Goal: Find specific page/section: Find specific page/section

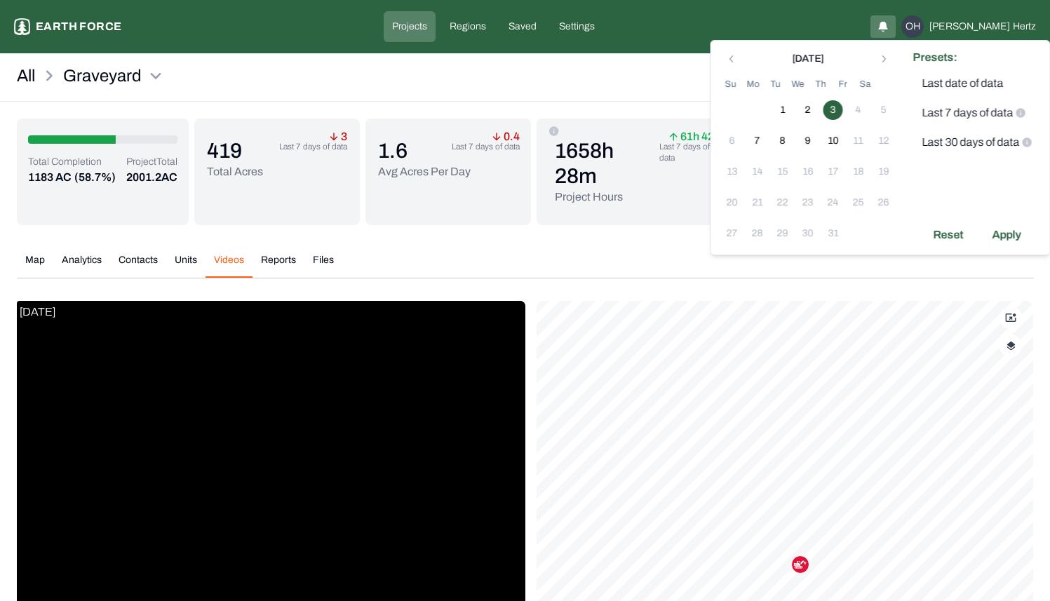
scroll to position [50, 0]
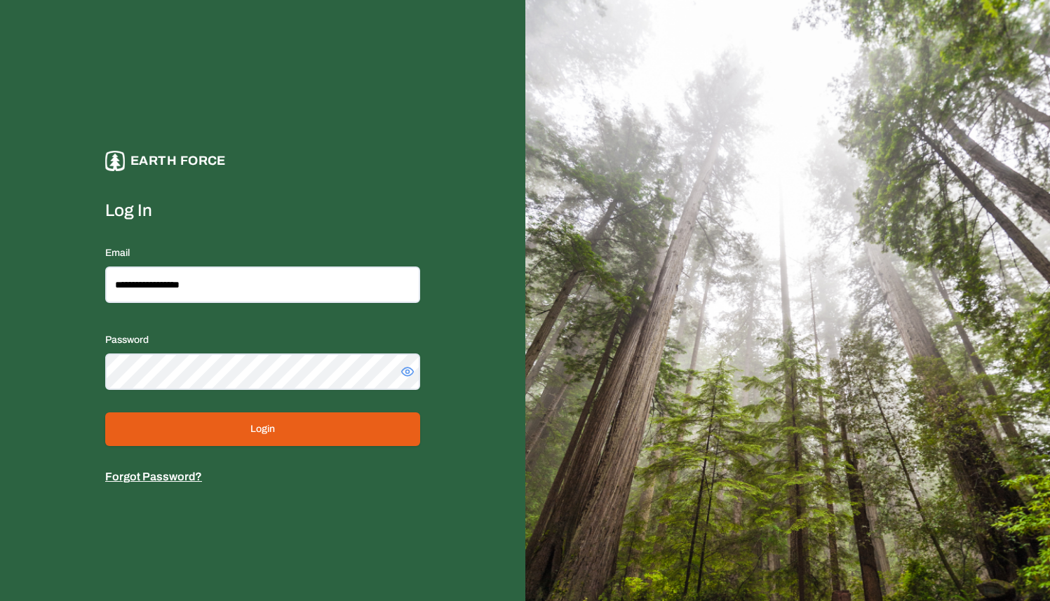
click at [241, 442] on button "Login" at bounding box center [262, 430] width 315 height 34
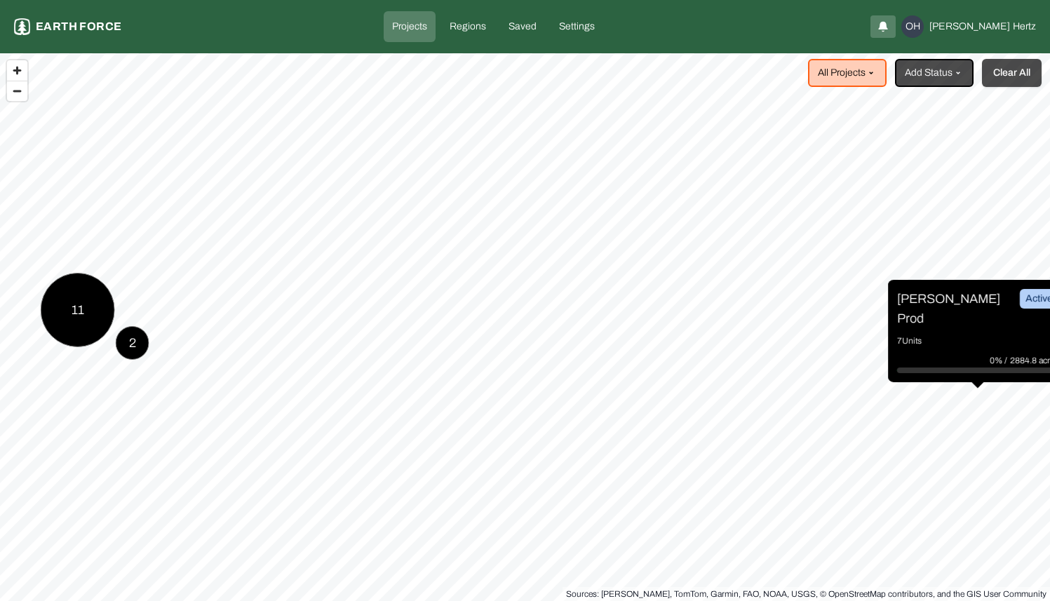
click at [1021, 74] on button "Clear All" at bounding box center [1012, 73] width 60 height 28
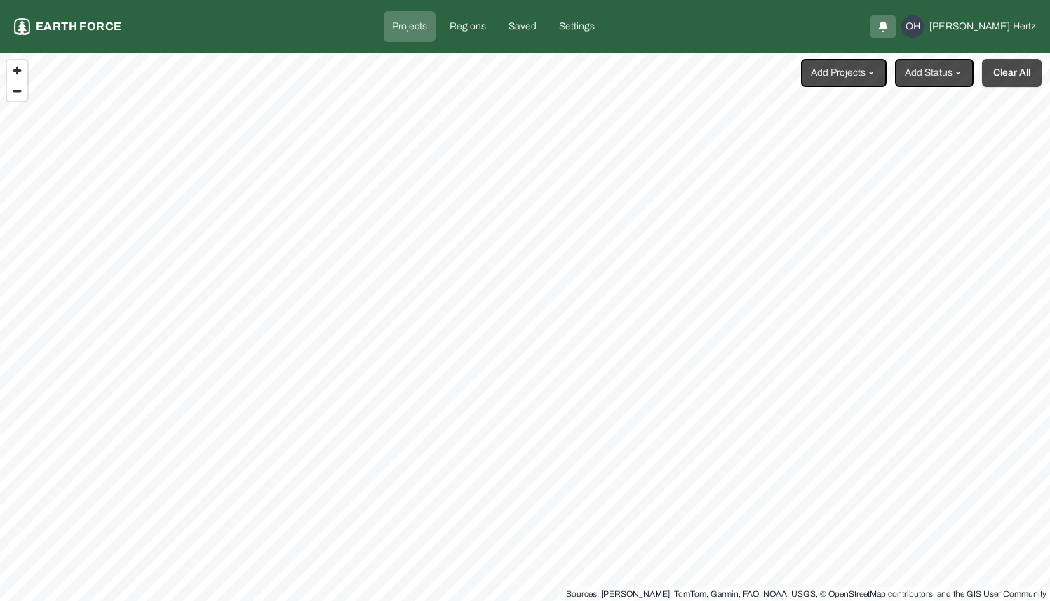
click at [1019, 72] on button "Clear All" at bounding box center [1012, 73] width 60 height 28
click at [879, 73] on html "Projects Earth force Projects Regions Saved Settings OH [PERSON_NAME] Add Proje…" at bounding box center [525, 300] width 1050 height 601
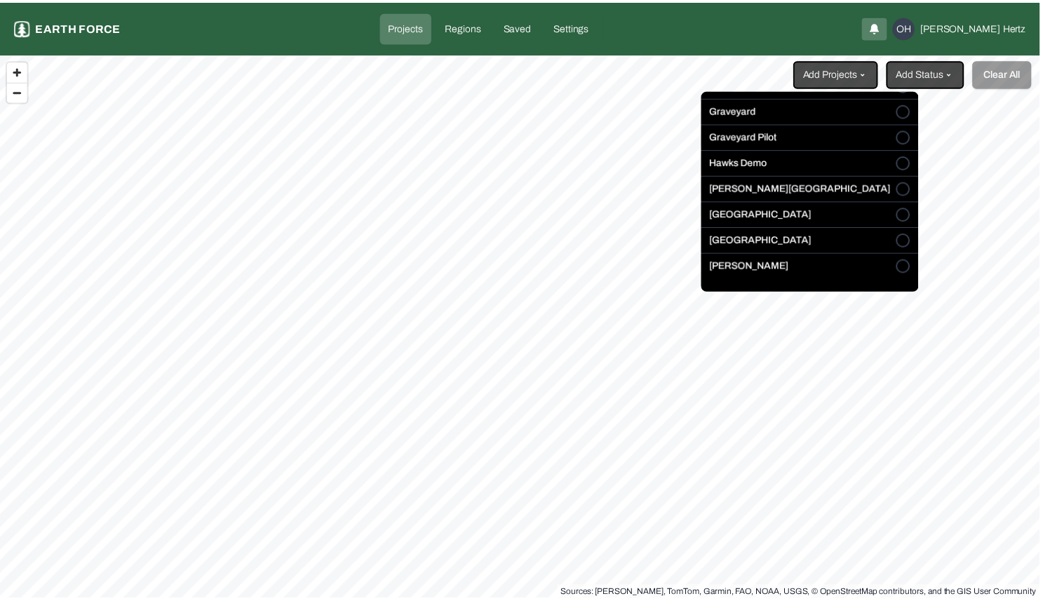
scroll to position [219, 0]
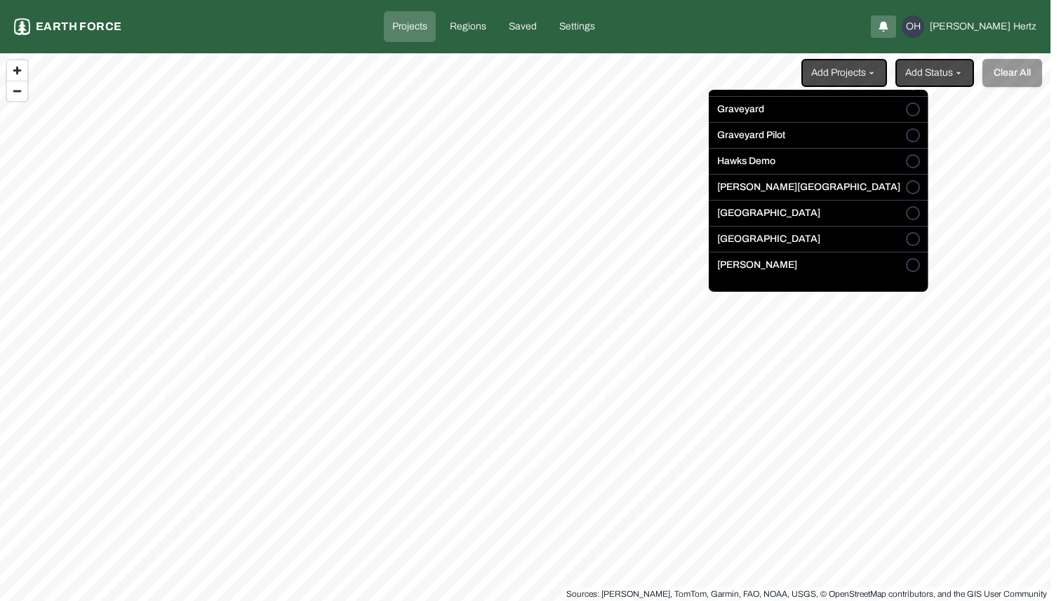
click at [906, 236] on button "[GEOGRAPHIC_DATA]" at bounding box center [913, 239] width 14 height 14
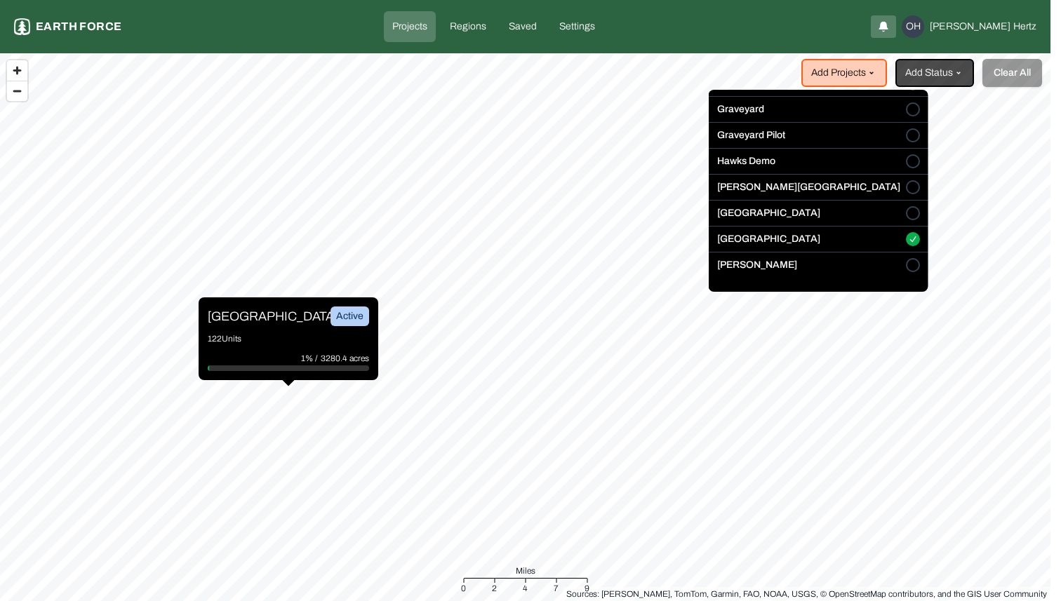
click at [246, 309] on html "Projects Earth force Projects Regions Saved Settings OH [PERSON_NAME] Add Proje…" at bounding box center [530, 300] width 1061 height 601
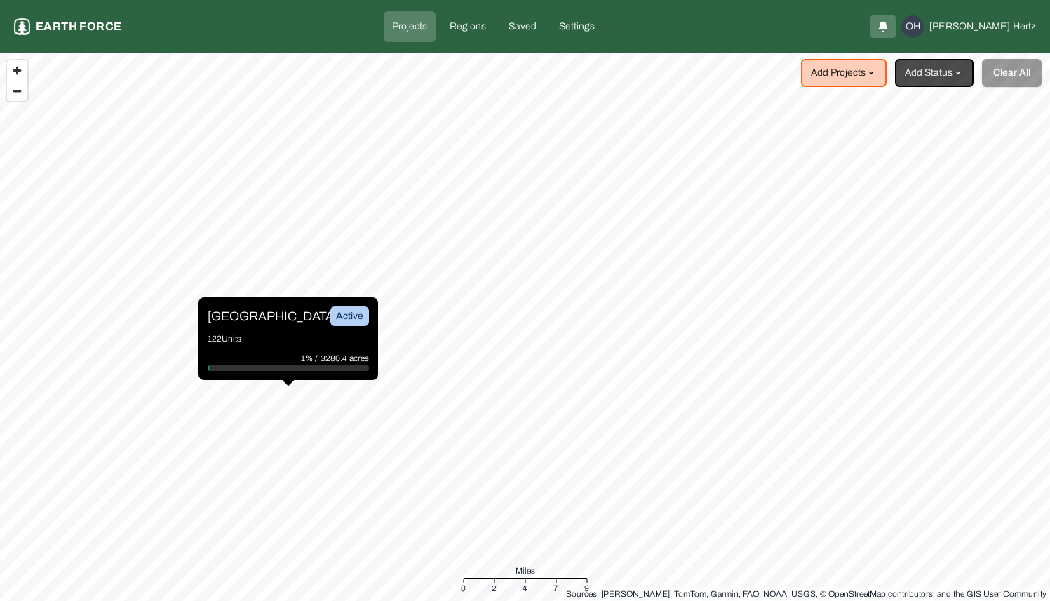
click at [241, 317] on p "[GEOGRAPHIC_DATA]" at bounding box center [260, 317] width 105 height 20
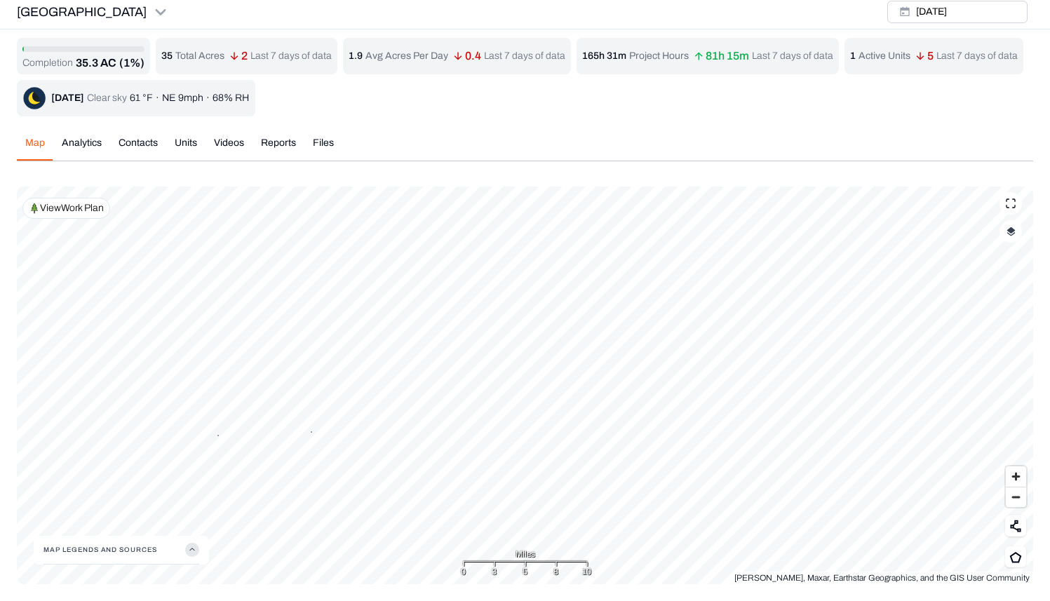
scroll to position [2, 0]
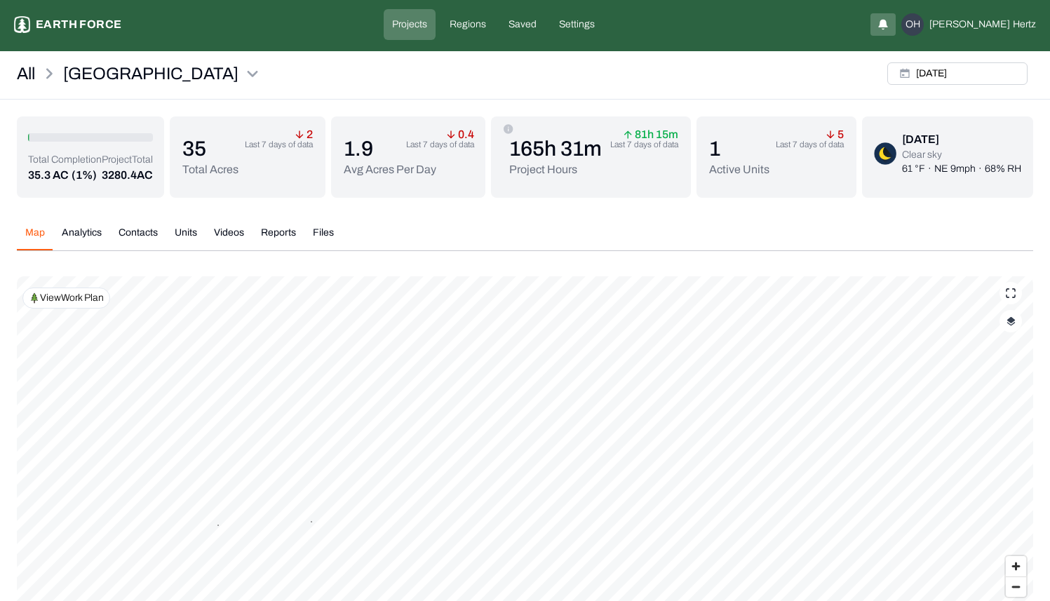
click at [76, 236] on button "Analytics" at bounding box center [81, 238] width 57 height 25
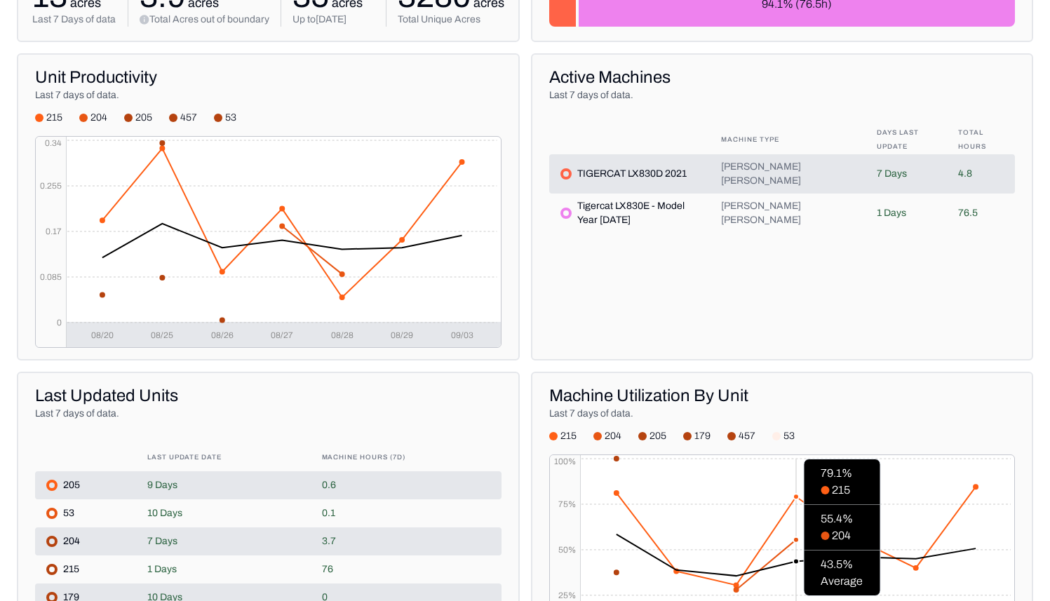
scroll to position [318, 0]
